Goal: Task Accomplishment & Management: Complete application form

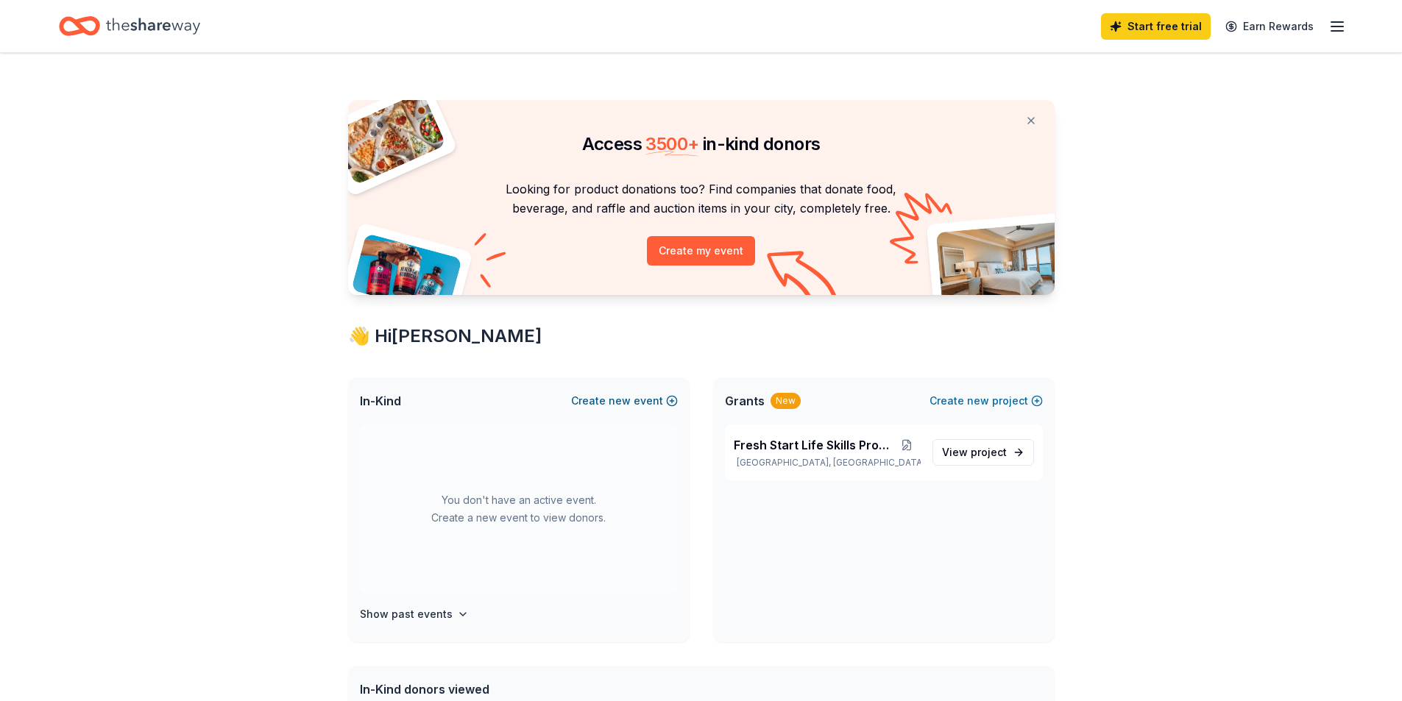
click at [644, 395] on button "Create new event" at bounding box center [624, 401] width 107 height 18
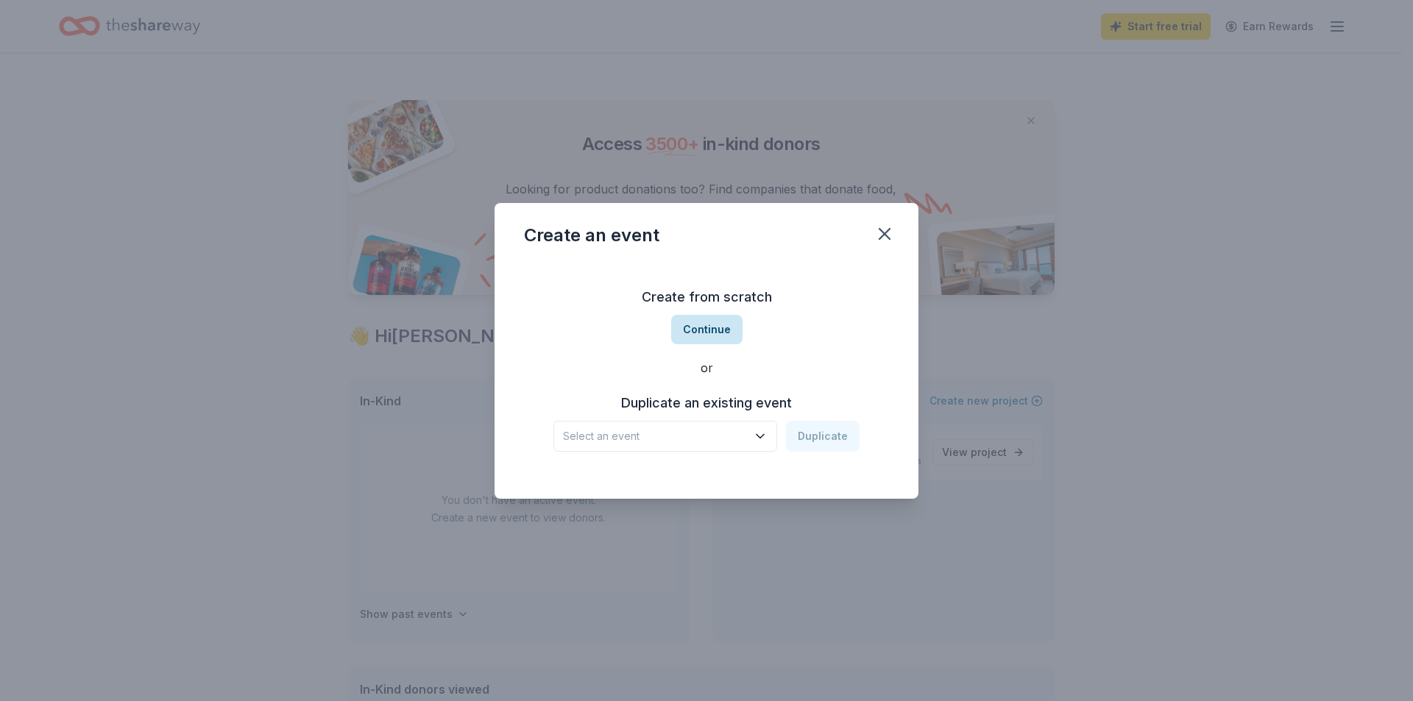
drag, startPoint x: 704, startPoint y: 327, endPoint x: 705, endPoint y: 335, distance: 7.4
click at [693, 367] on div "Create from scratch Continue or Duplicate an existing event Select an event Dup…" at bounding box center [706, 368] width 365 height 213
click at [692, 325] on button "Continue" at bounding box center [706, 329] width 71 height 29
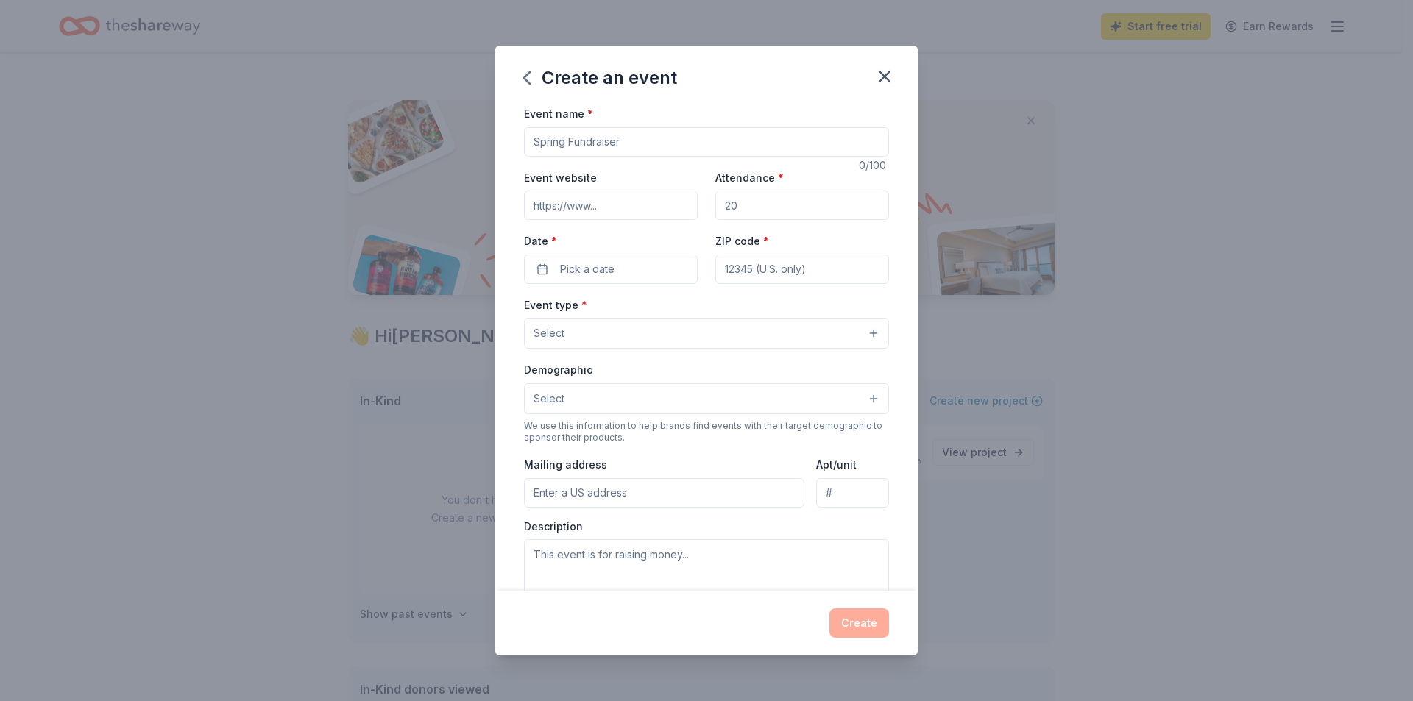
click at [599, 146] on input "Event name *" at bounding box center [706, 141] width 365 height 29
type input "Escape to the Island 2026"
click at [600, 208] on input "Event website" at bounding box center [611, 205] width 174 height 29
type input "[URL][DOMAIN_NAME]"
click at [765, 208] on input "Attendance *" at bounding box center [802, 205] width 174 height 29
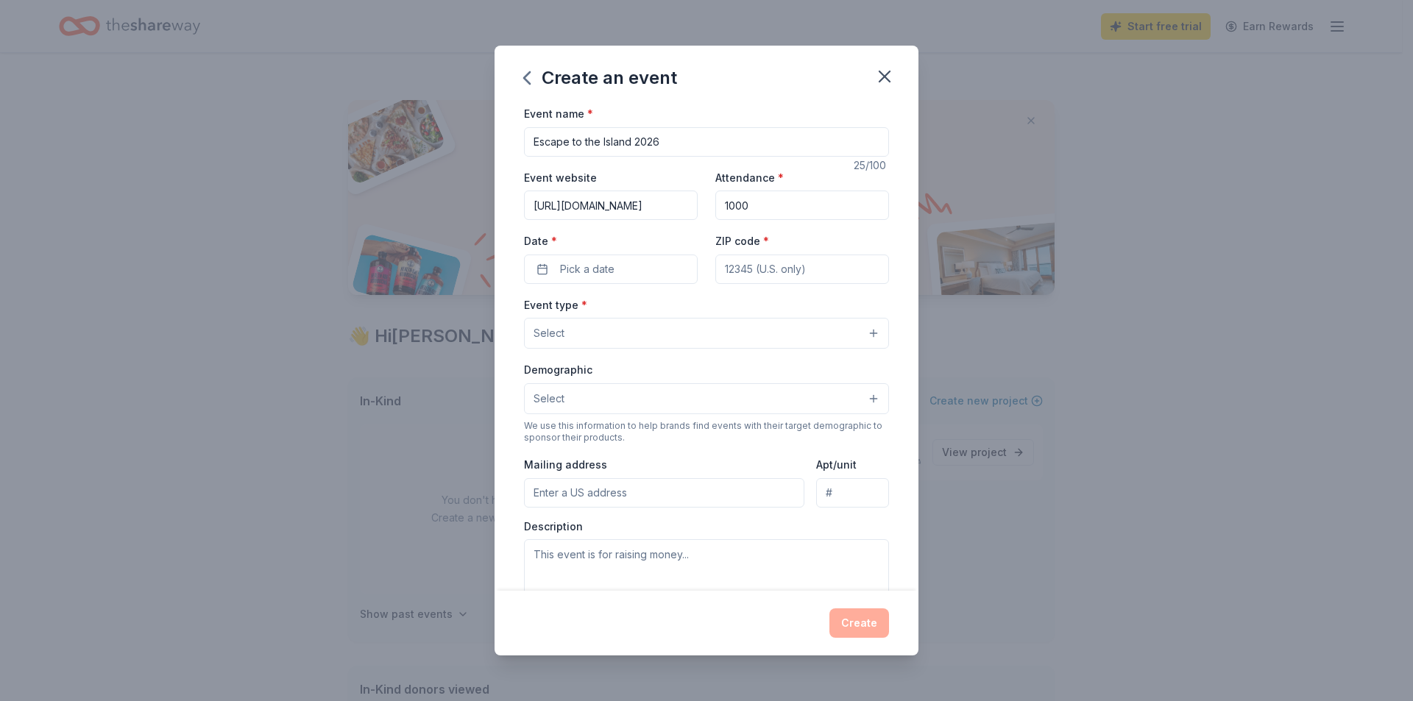
type input "1000"
click at [657, 243] on label "Date *" at bounding box center [611, 241] width 174 height 15
click at [657, 255] on button "Pick a date" at bounding box center [611, 269] width 174 height 29
click at [686, 314] on button "Go to next month" at bounding box center [687, 308] width 21 height 21
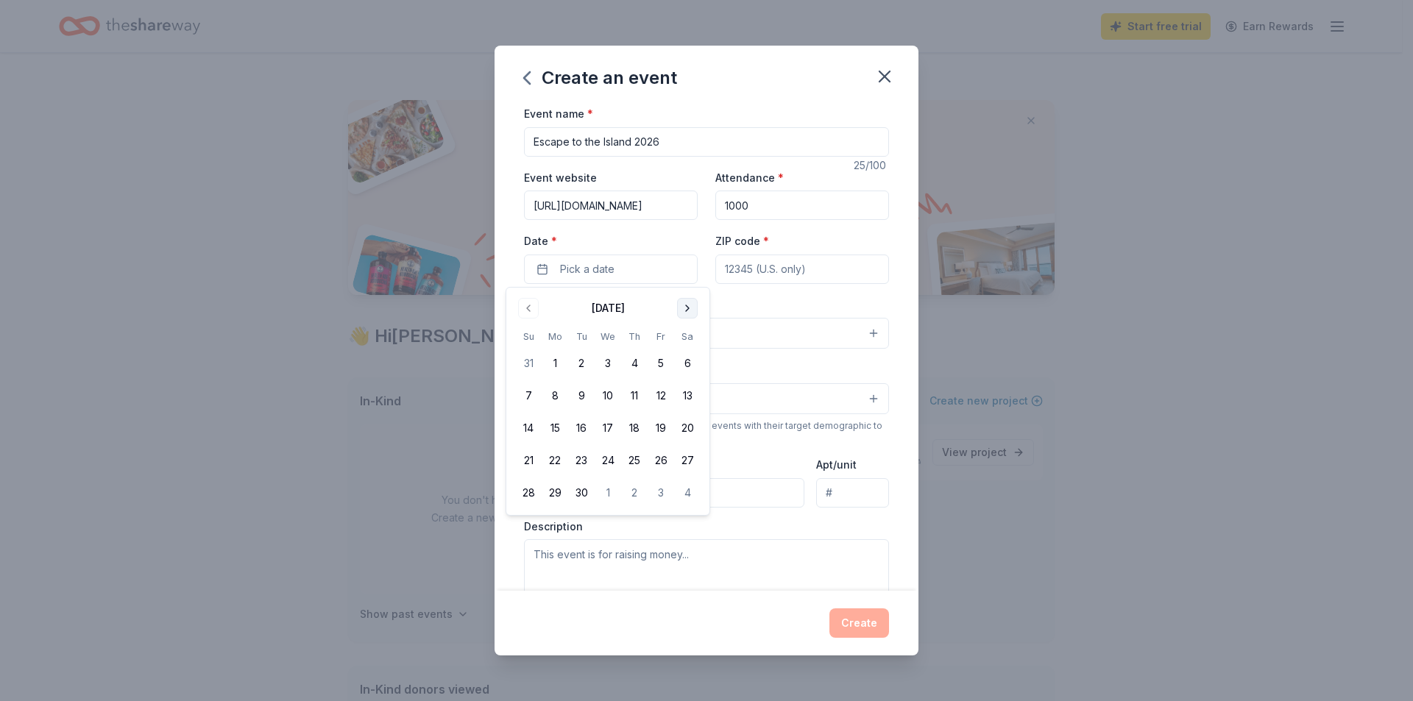
click at [686, 314] on button "Go to next month" at bounding box center [687, 308] width 21 height 21
click at [683, 306] on button "Go to next month" at bounding box center [687, 308] width 21 height 21
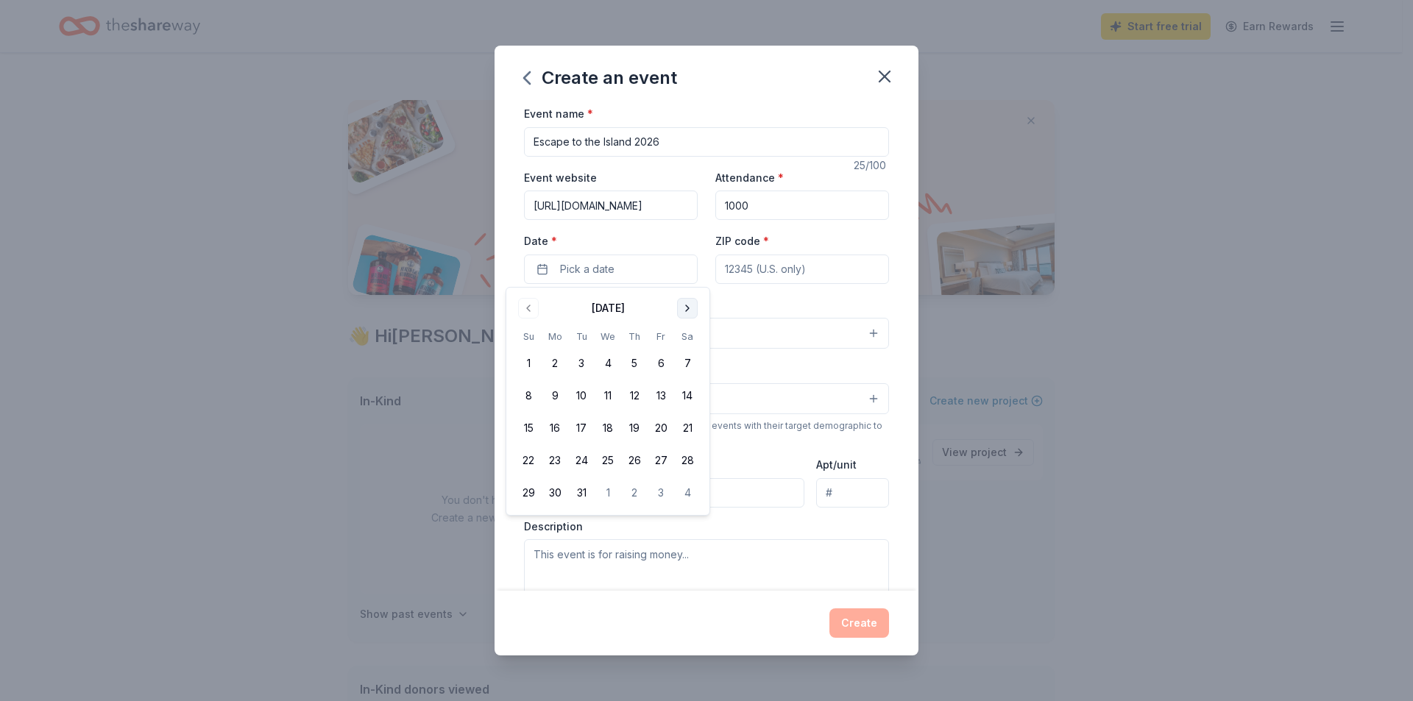
click at [683, 306] on button "Go to next month" at bounding box center [687, 308] width 21 height 21
click at [666, 393] on button "8" at bounding box center [661, 396] width 26 height 26
click at [728, 272] on input "ZIP code *" at bounding box center [802, 269] width 174 height 29
type input "32548"
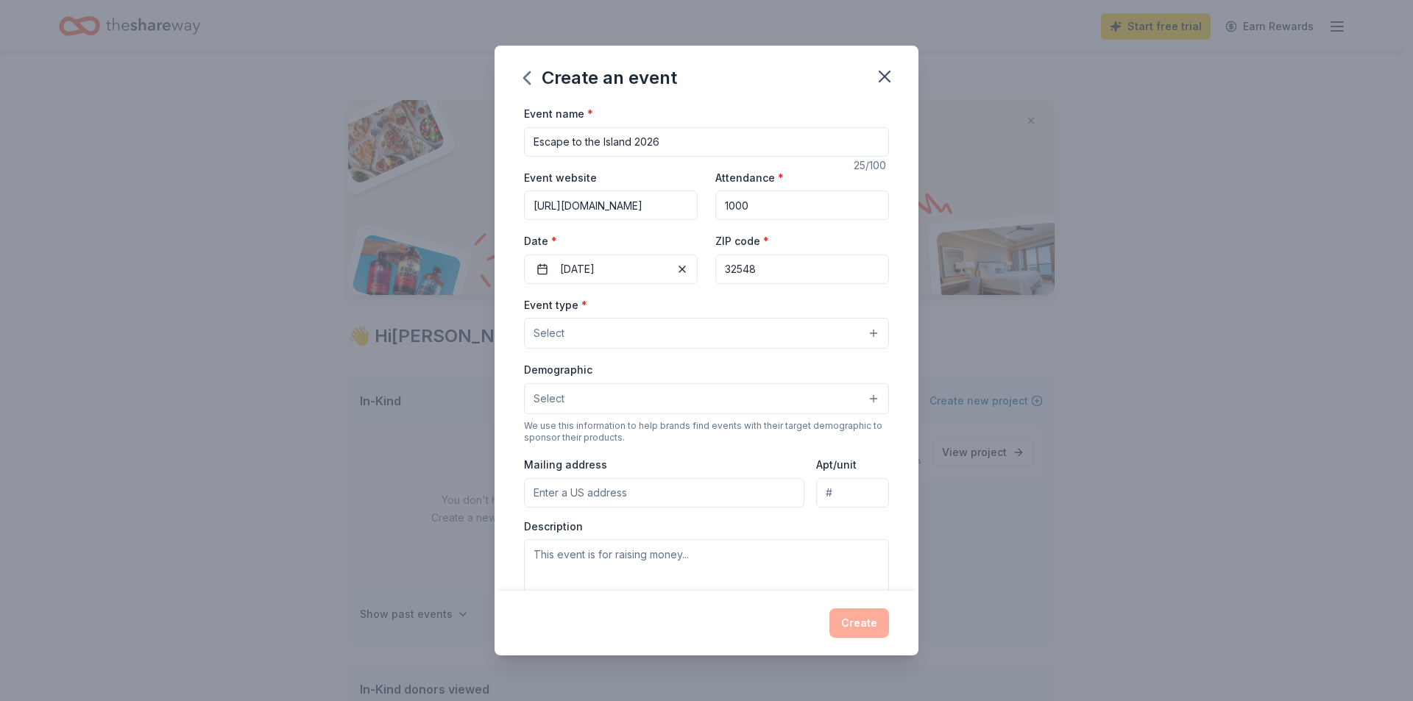
type input "8 Bobolink St. N.E."
click at [722, 330] on button "Select" at bounding box center [706, 333] width 365 height 31
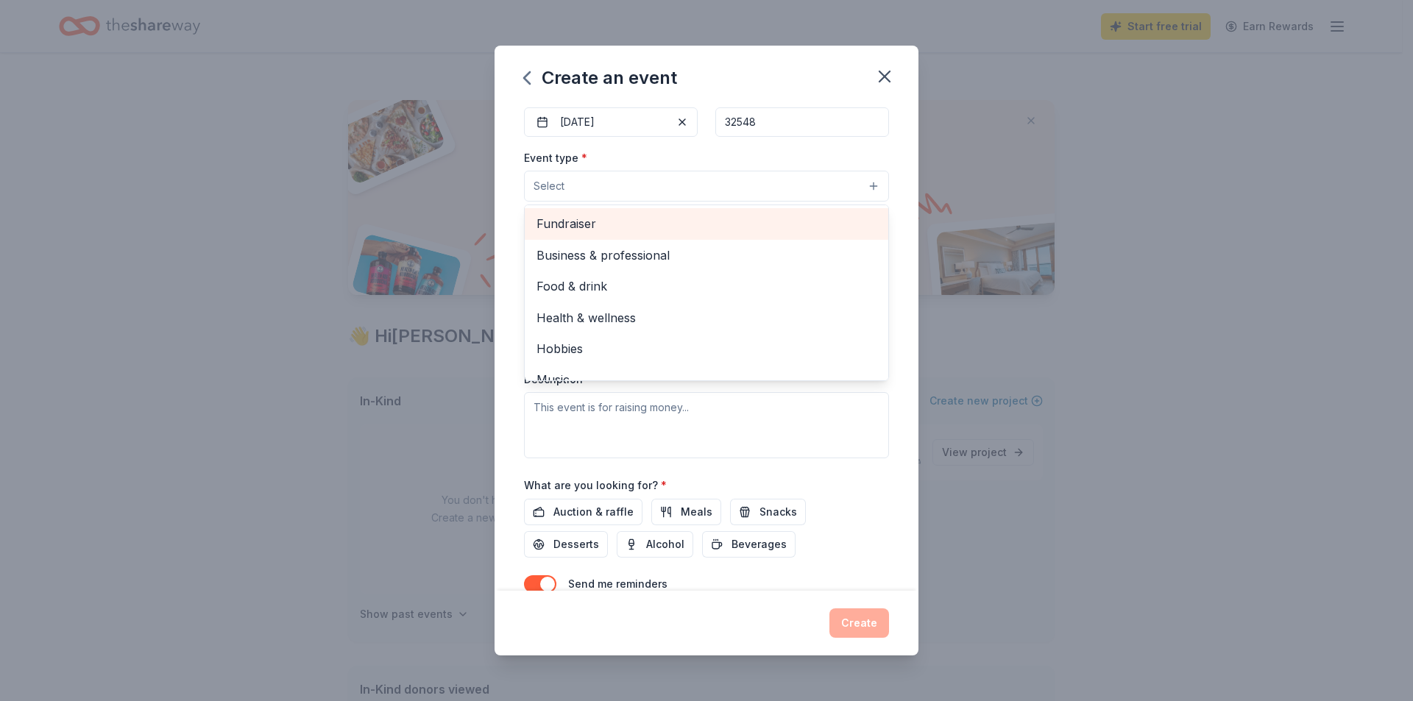
click at [658, 232] on span "Fundraiser" at bounding box center [706, 223] width 340 height 19
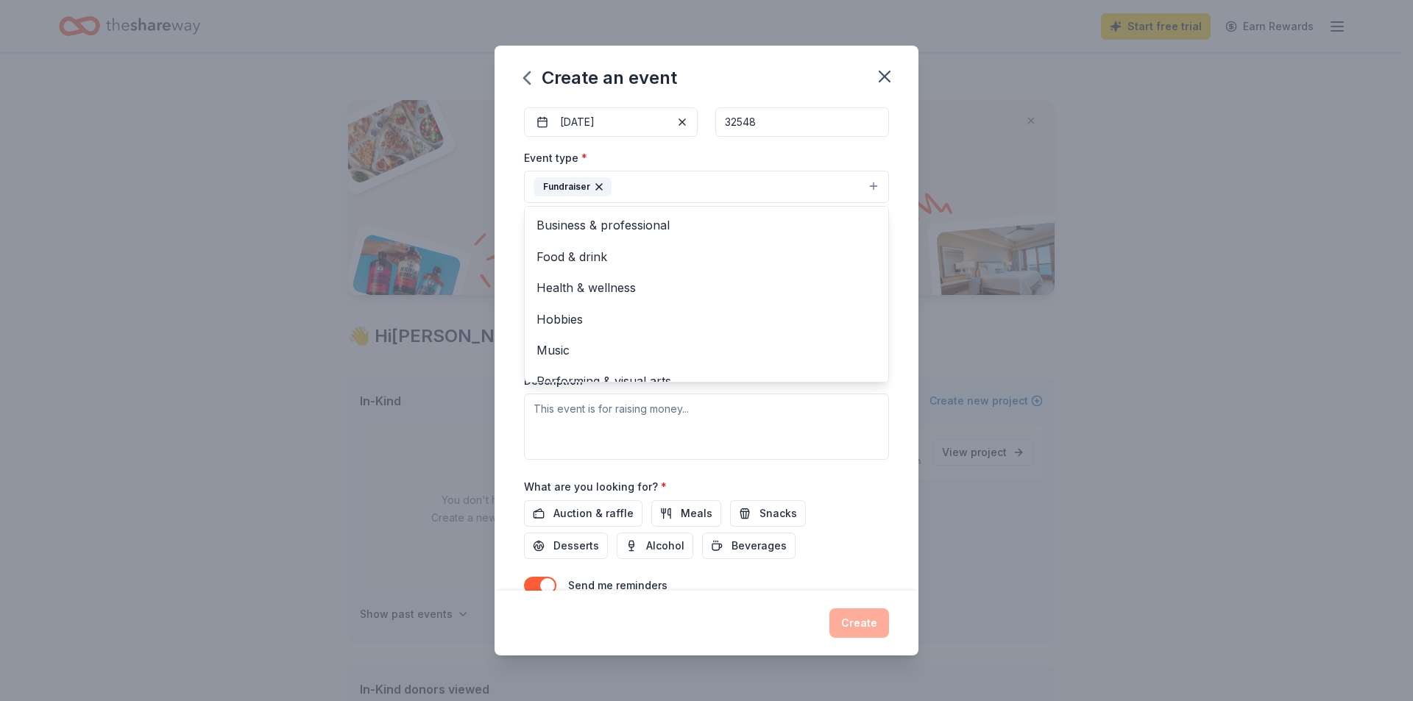
click at [480, 433] on div "Create an event Event name * Escape to the Island 2026 25 /100 Event website [U…" at bounding box center [706, 350] width 1413 height 701
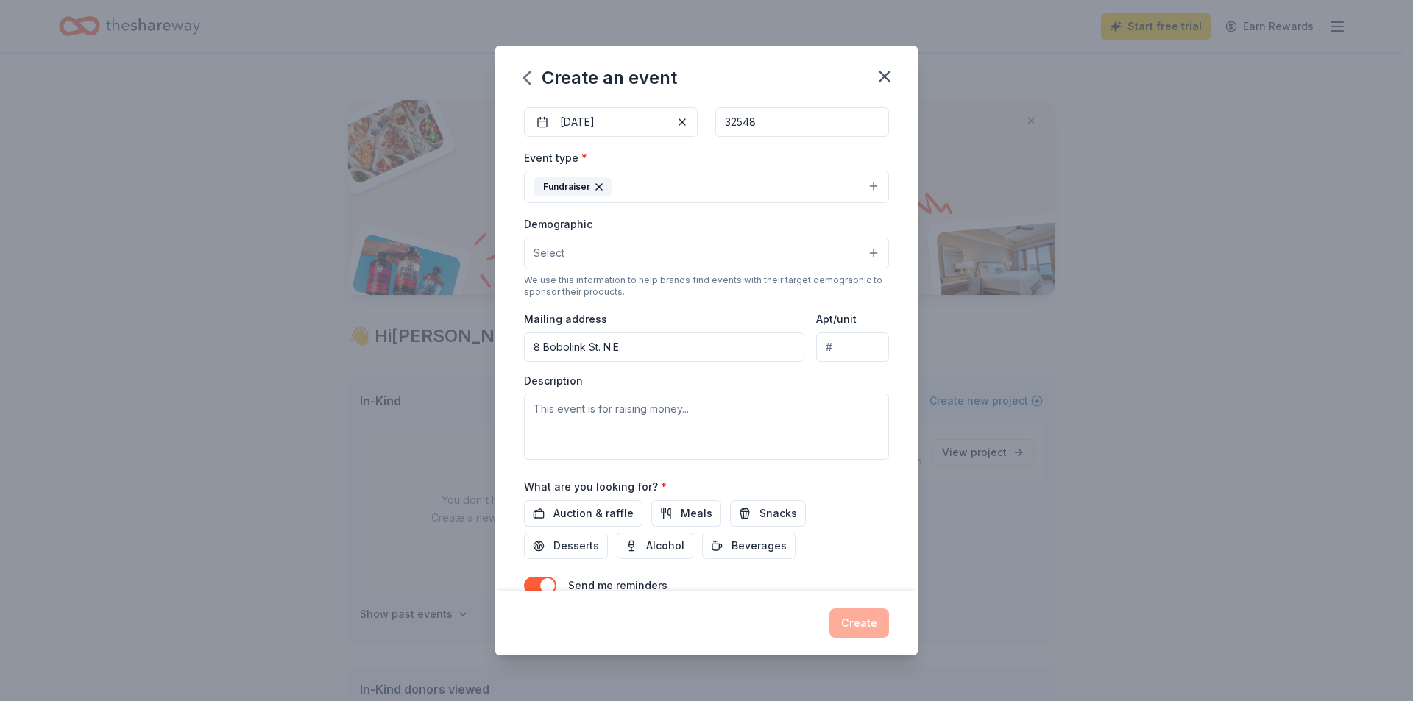
click at [638, 256] on button "Select" at bounding box center [706, 253] width 365 height 31
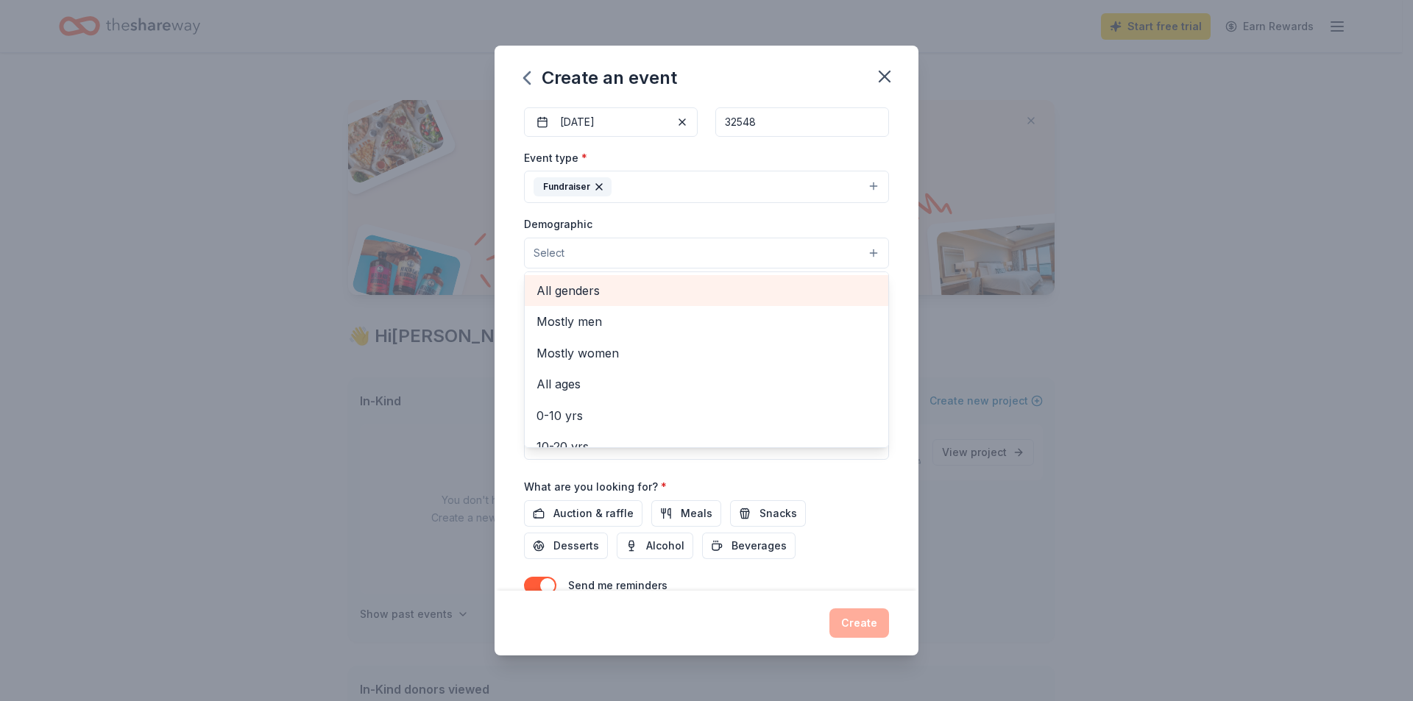
click at [564, 293] on span "All genders" at bounding box center [706, 290] width 340 height 19
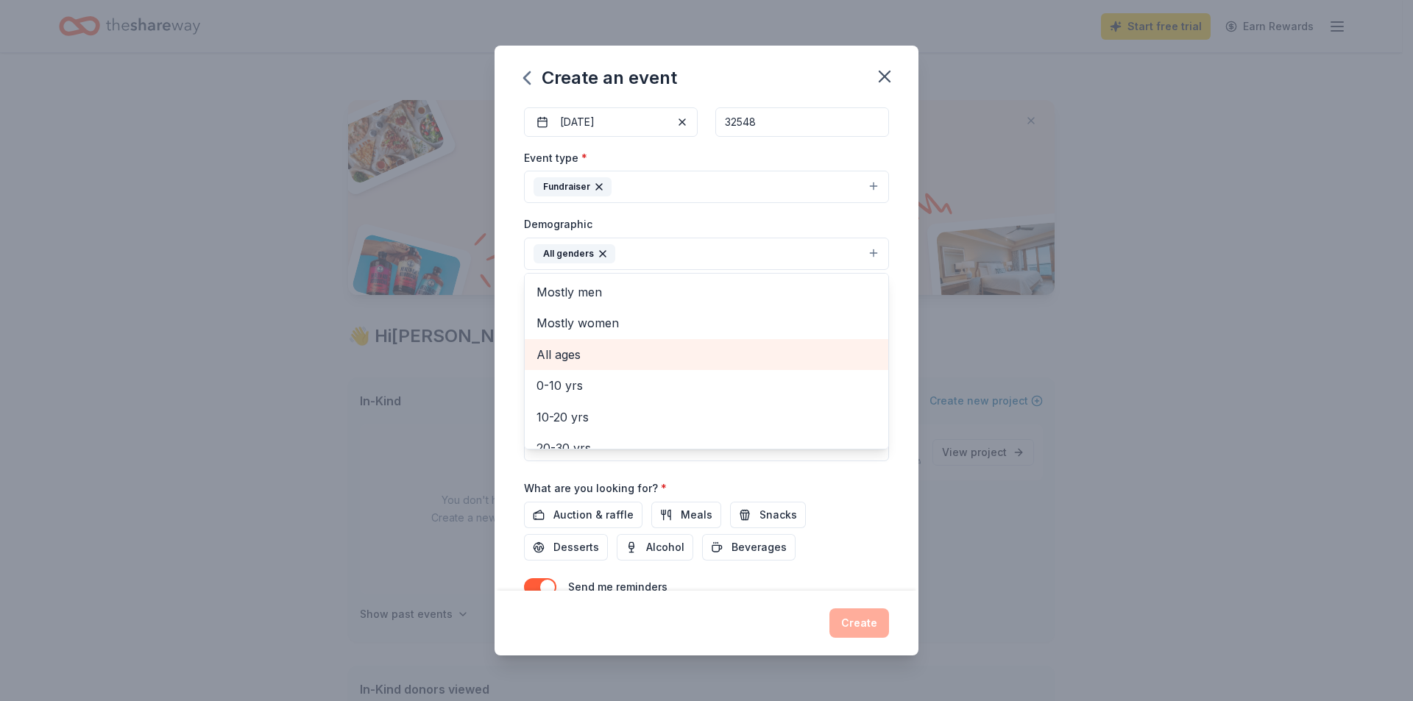
click at [573, 355] on span "All ages" at bounding box center [706, 354] width 340 height 19
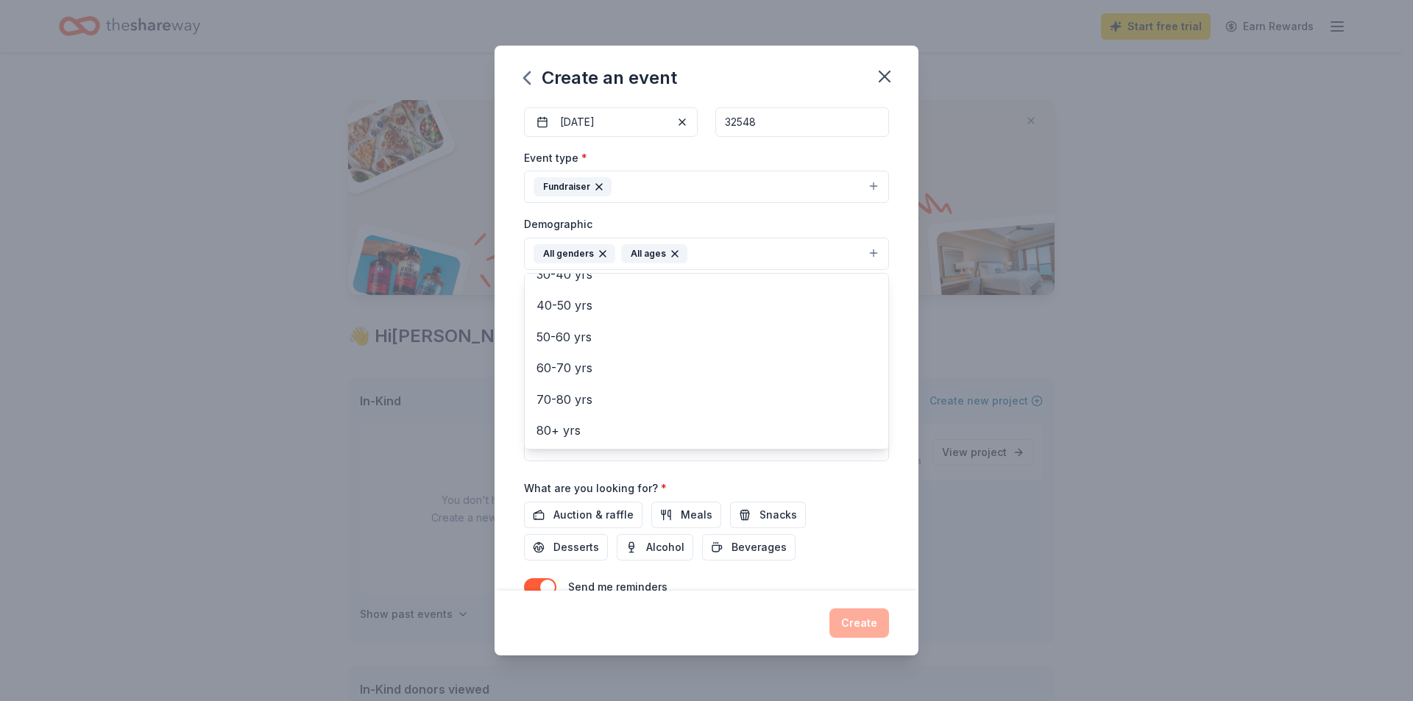
click at [1030, 394] on div "Create an event Event name * Escape to the Island 2026 25 /100 Event website [U…" at bounding box center [706, 350] width 1413 height 701
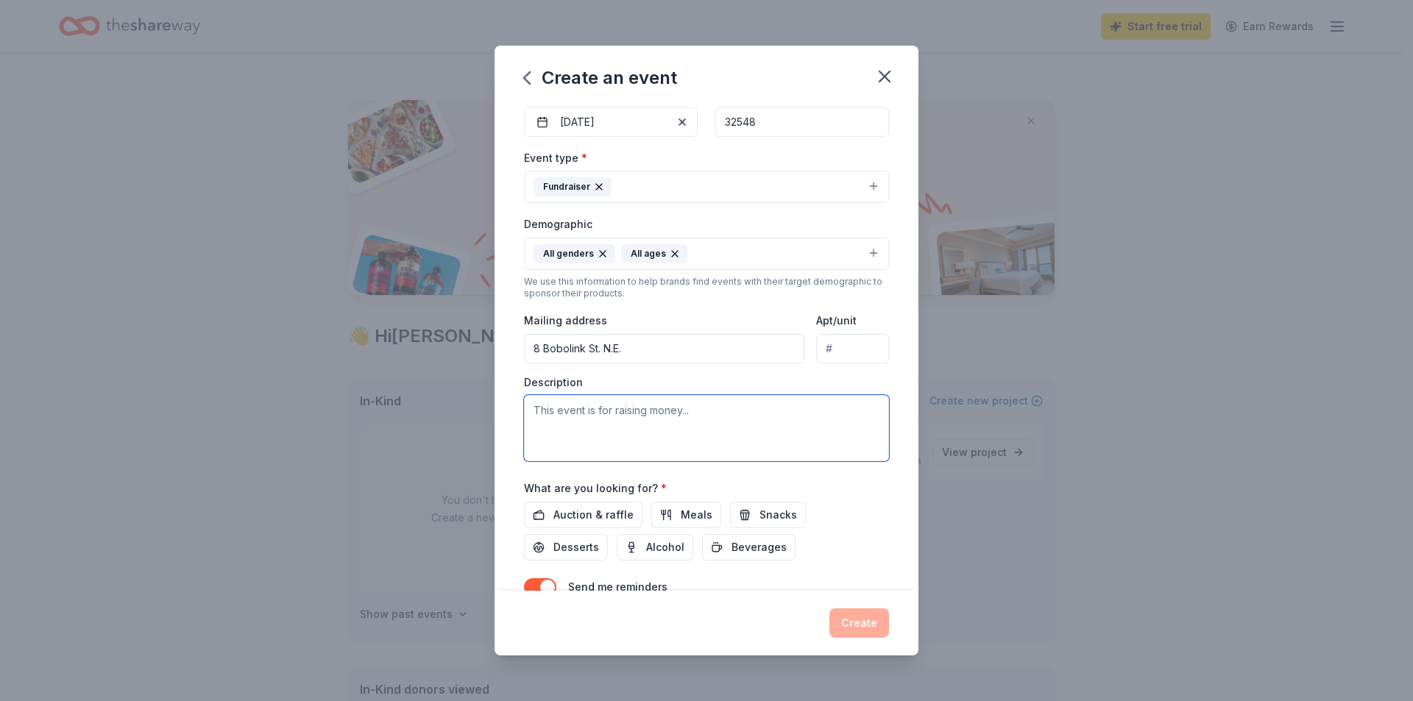
click at [601, 418] on textarea at bounding box center [706, 428] width 365 height 66
type textarea "Escape to the Island is a two day"
